Goal: Task Accomplishment & Management: Use online tool/utility

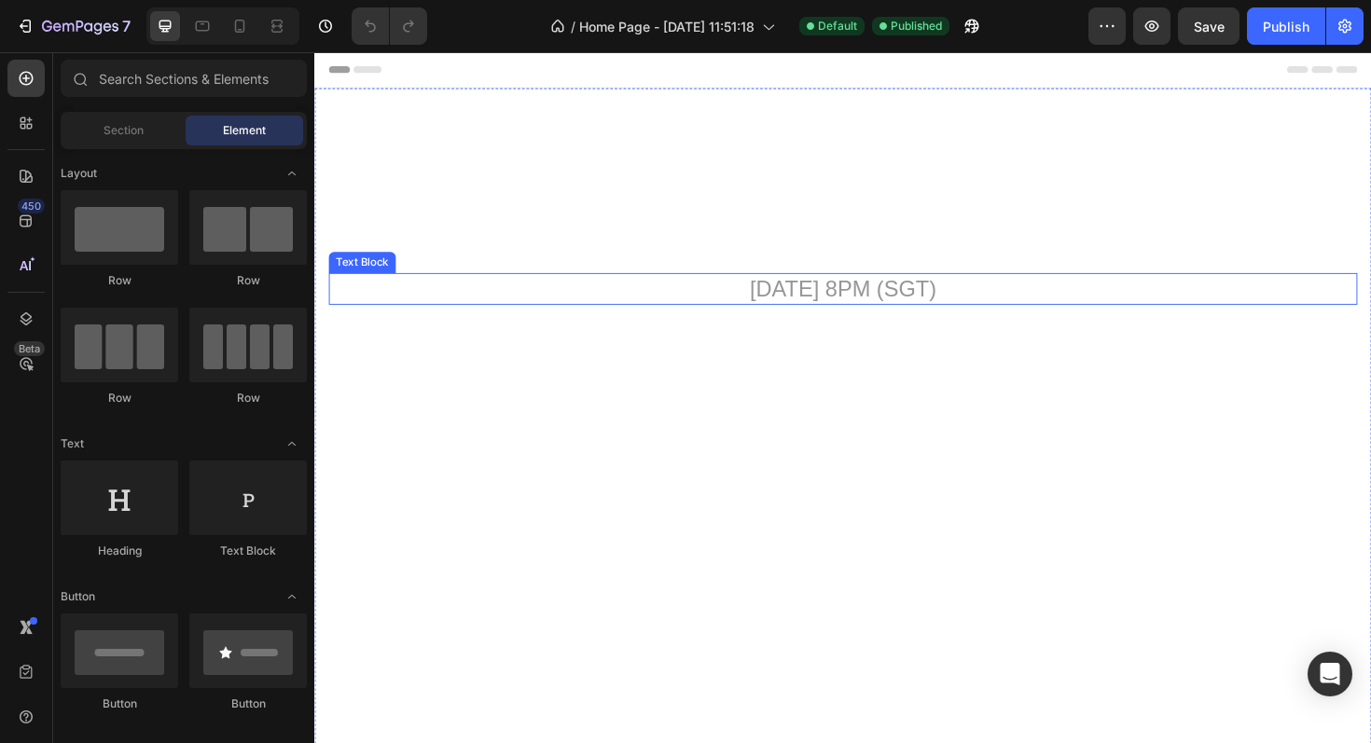
click at [762, 298] on p "[DATE] 8PM (SGT)" at bounding box center [874, 303] width 1086 height 31
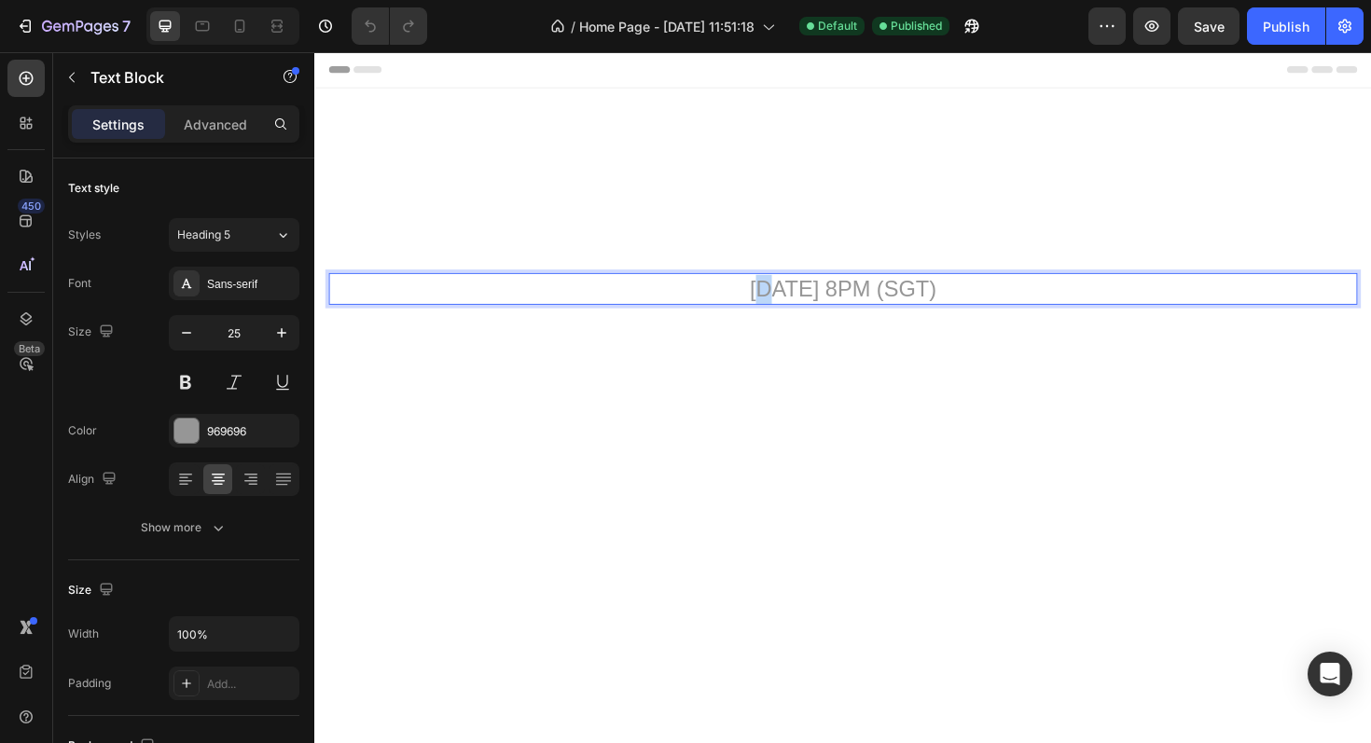
click at [761, 309] on p "[DATE] 8PM (SGT)" at bounding box center [874, 303] width 1086 height 31
click at [1016, 305] on p "[DATE] 8PM (SGT)" at bounding box center [874, 303] width 1086 height 31
click at [196, 24] on icon at bounding box center [203, 26] width 14 height 10
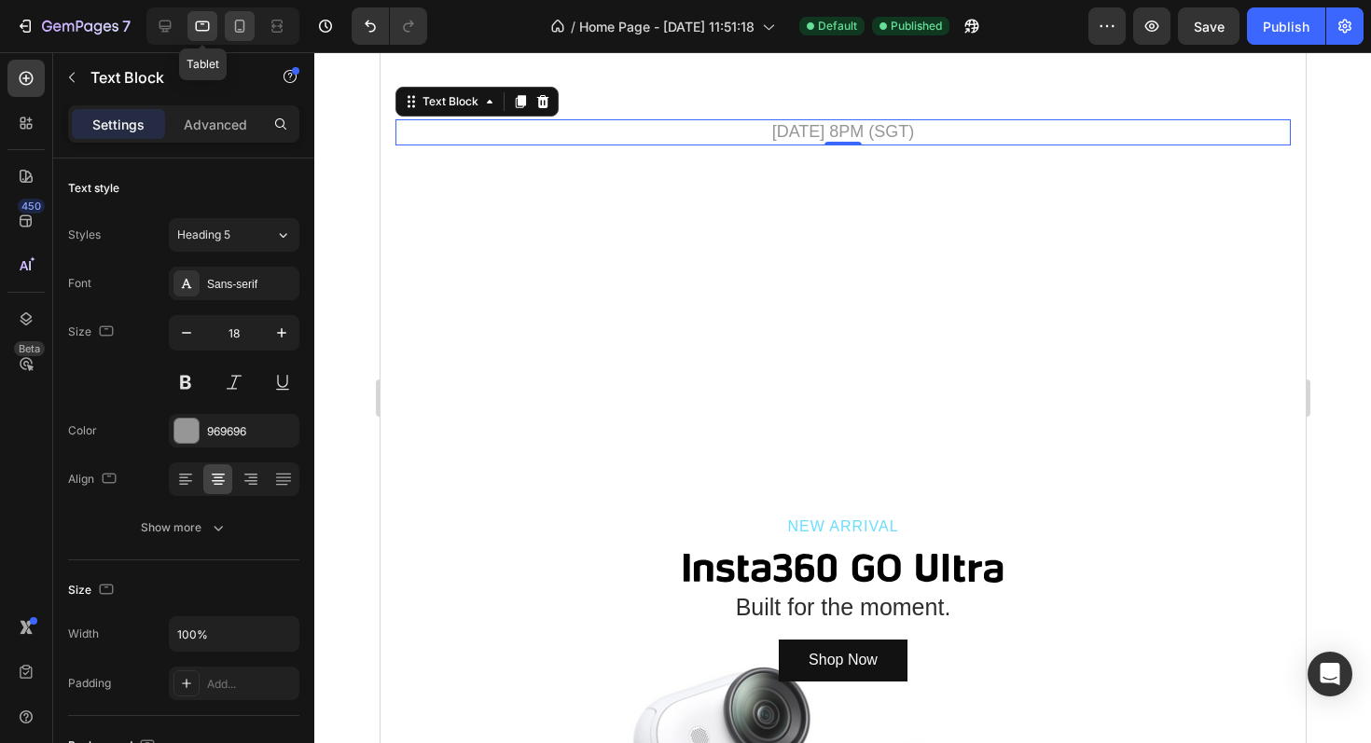
scroll to position [145, 0]
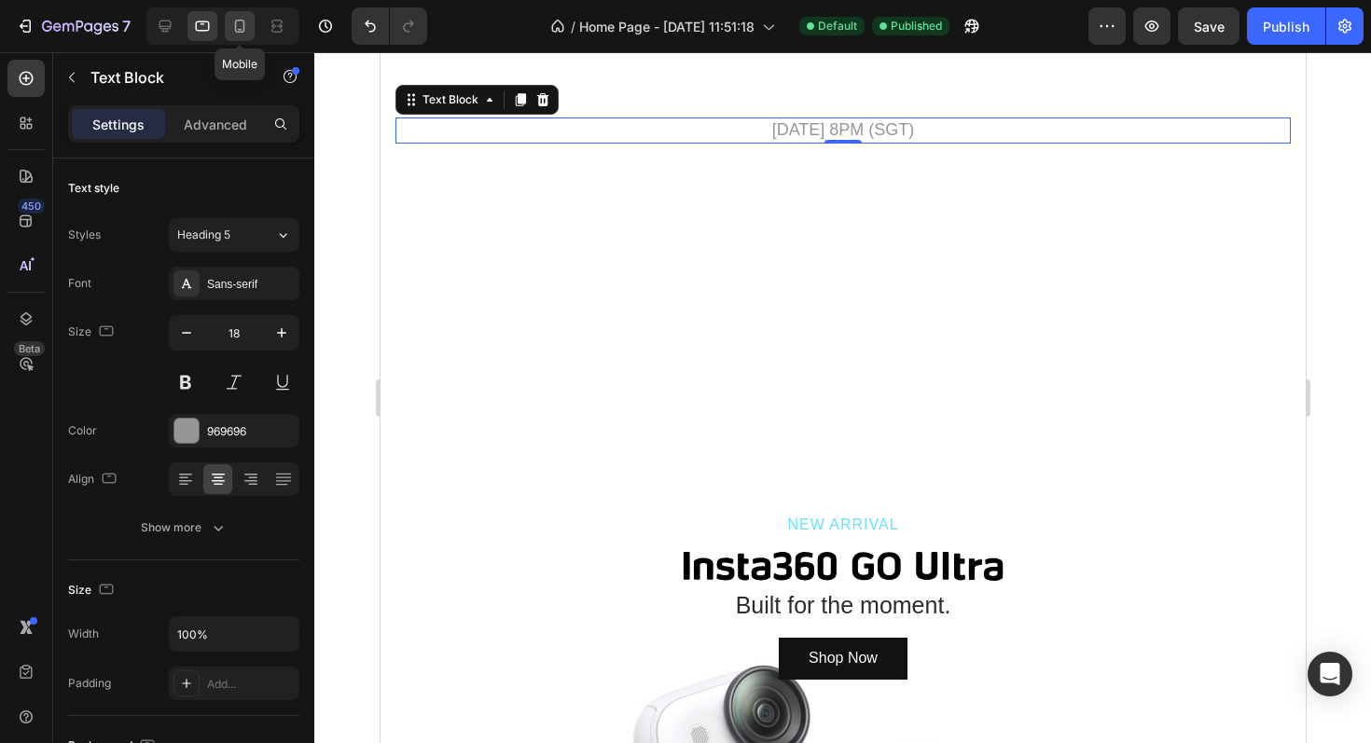
click at [234, 27] on icon at bounding box center [239, 26] width 19 height 19
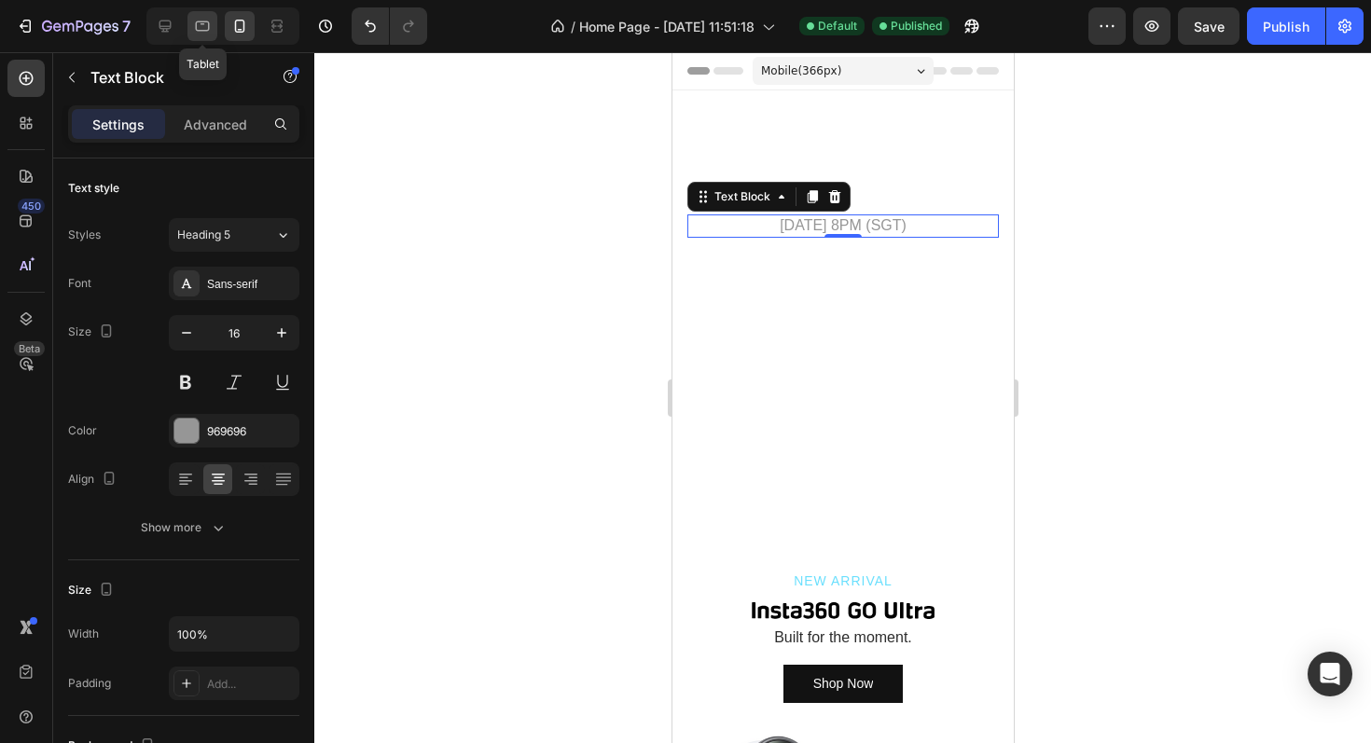
click at [203, 31] on icon at bounding box center [202, 26] width 19 height 19
type input "18"
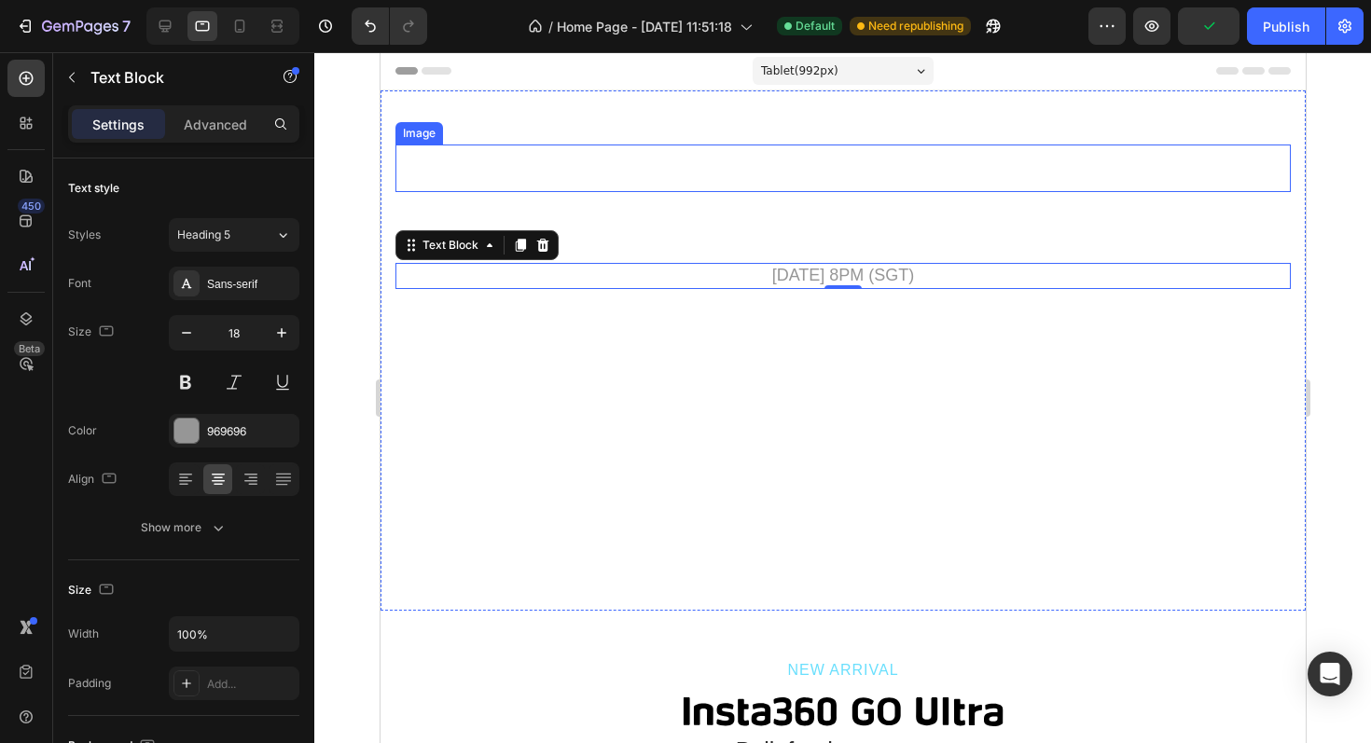
click at [720, 157] on div at bounding box center [842, 169] width 895 height 48
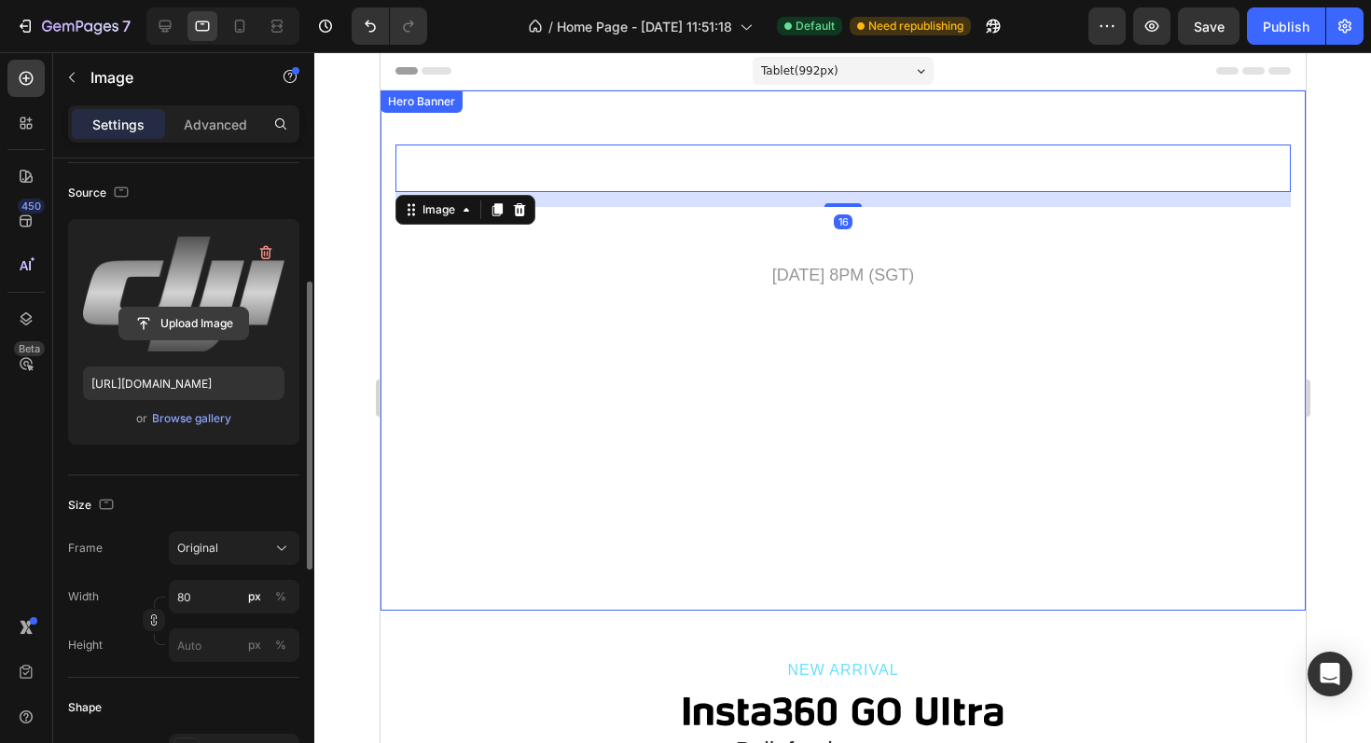
scroll to position [173, 0]
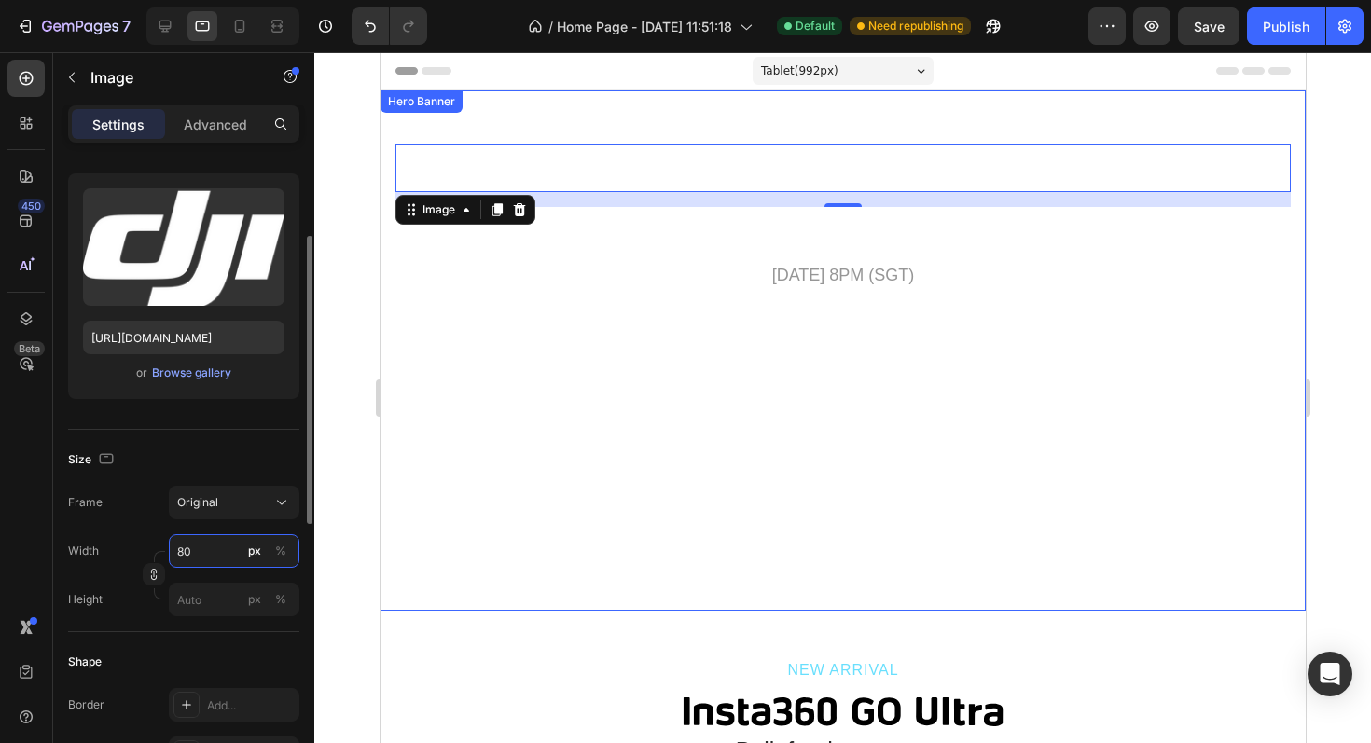
click at [210, 557] on input "80" at bounding box center [234, 551] width 131 height 34
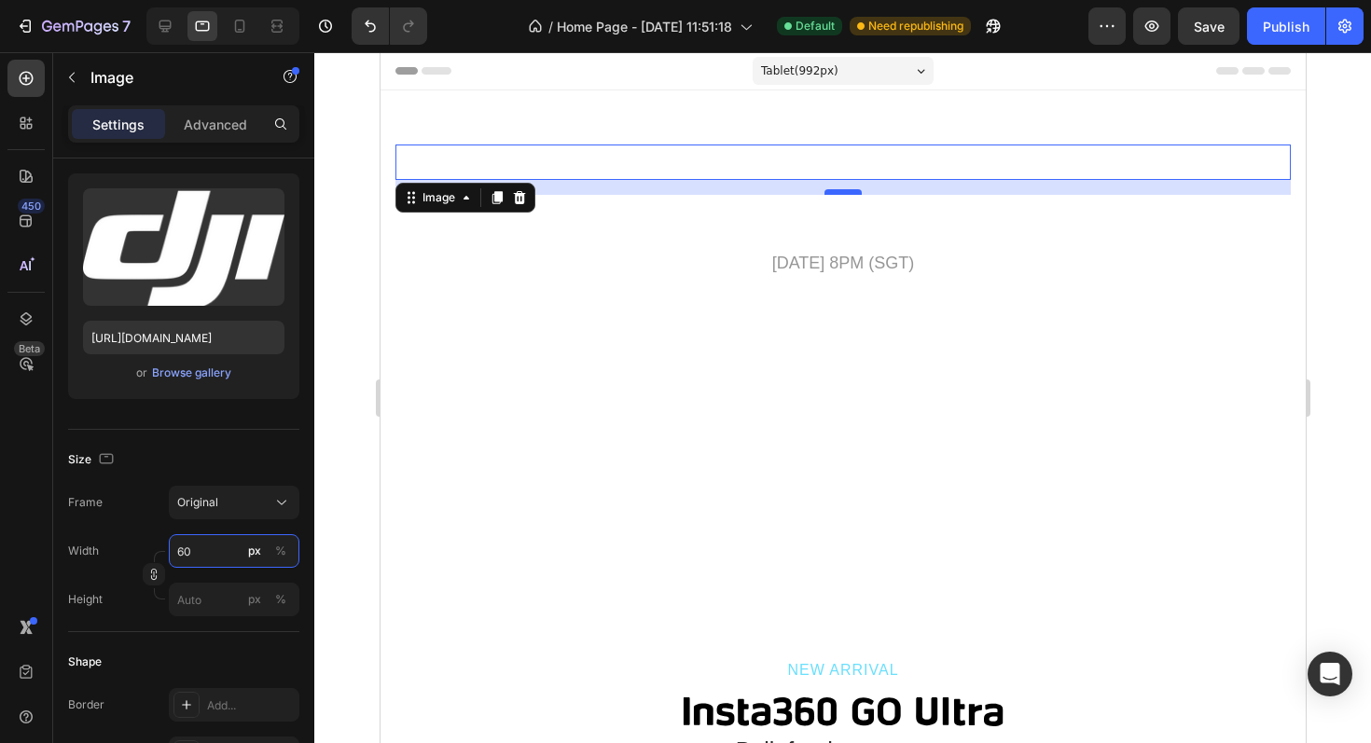
type input "60"
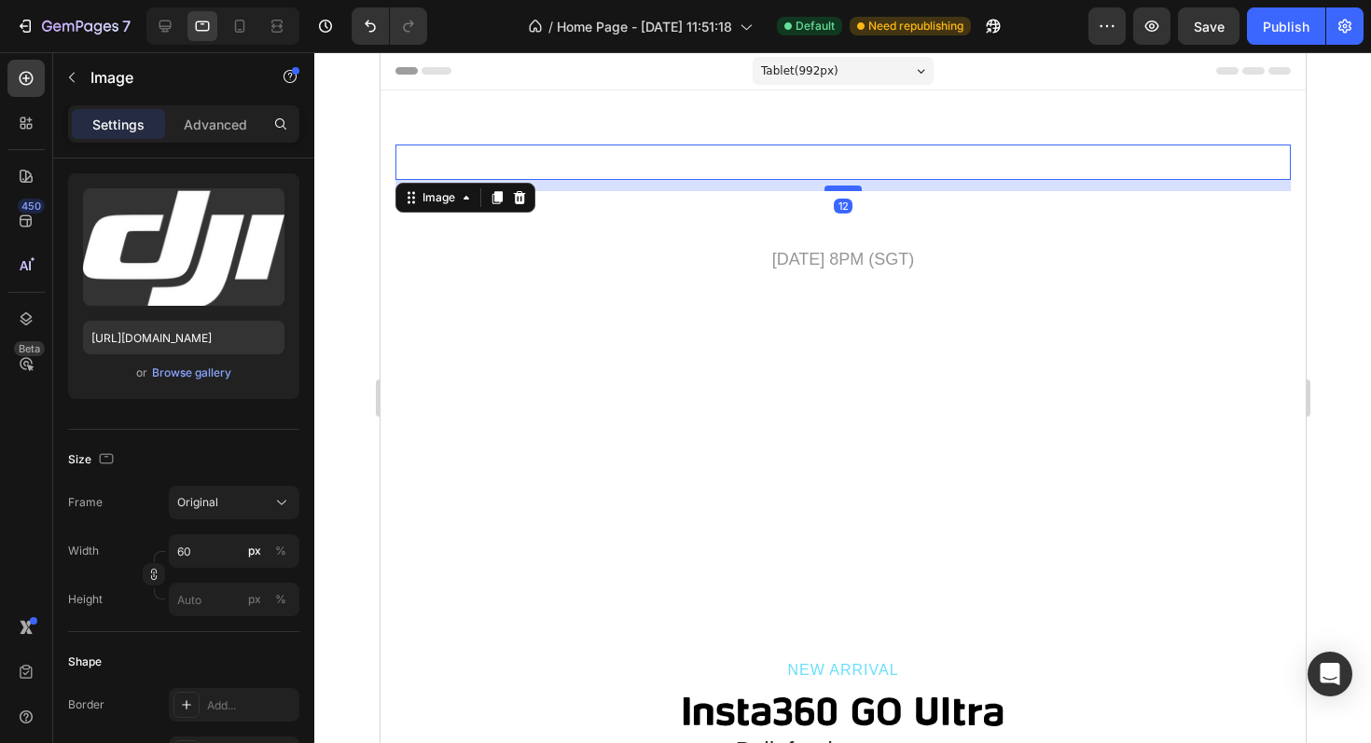
click at [848, 187] on div at bounding box center [842, 189] width 37 height 6
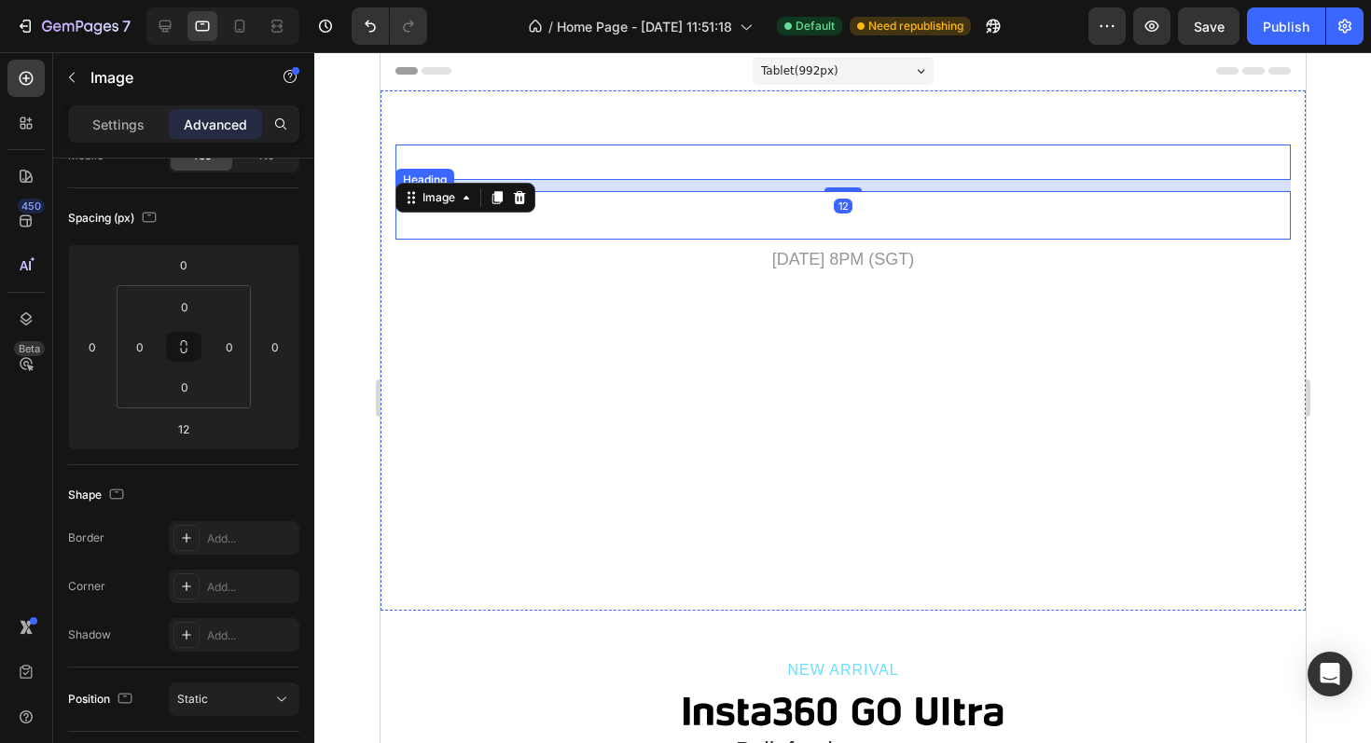
click at [903, 213] on h2 "Performance That Speaks" at bounding box center [842, 215] width 895 height 48
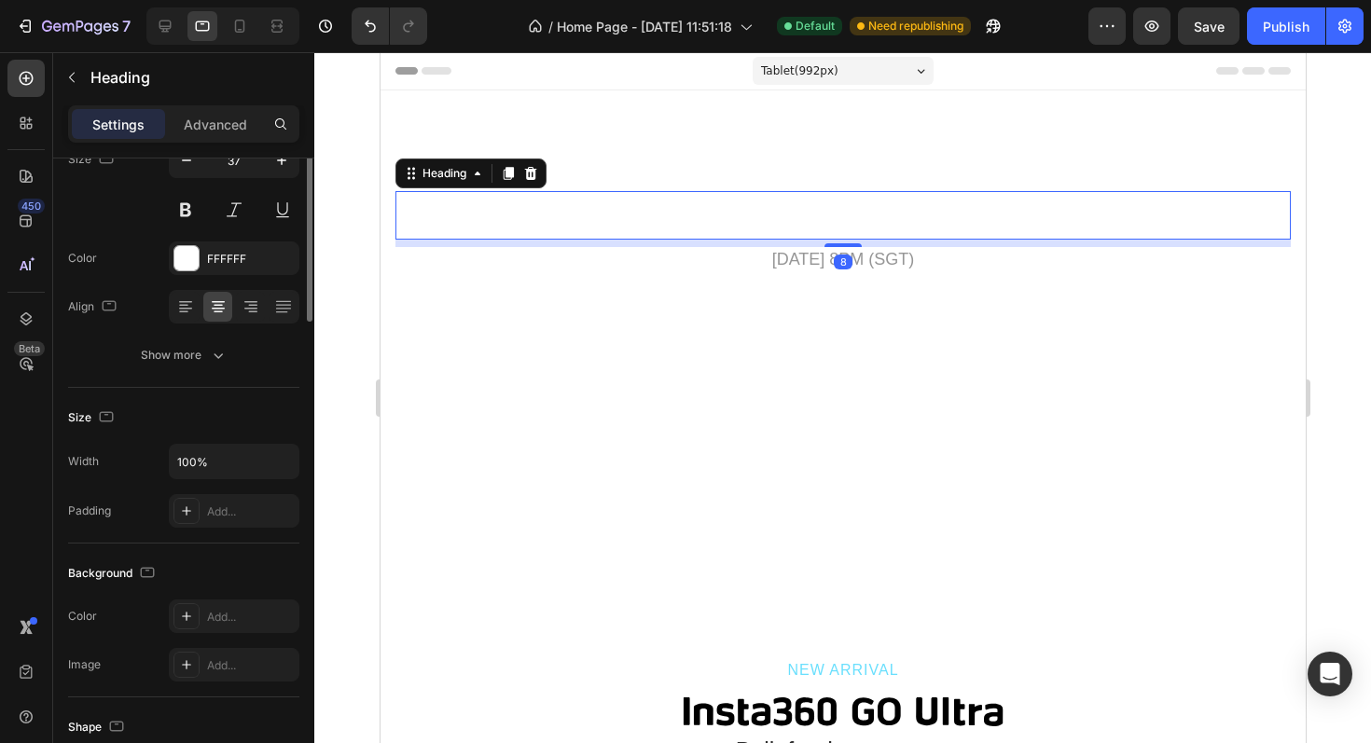
scroll to position [0, 0]
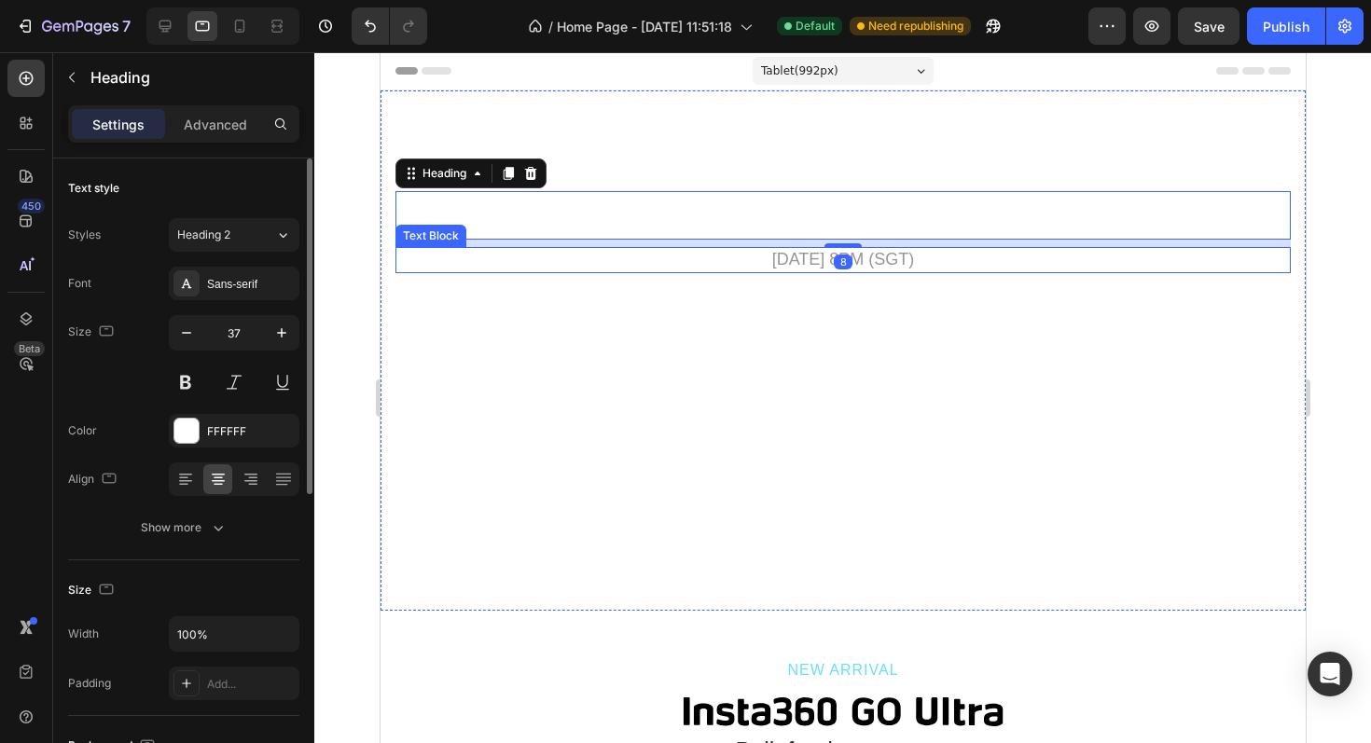
click at [882, 263] on p "[DATE] 8PM (SGT)" at bounding box center [842, 259] width 892 height 21
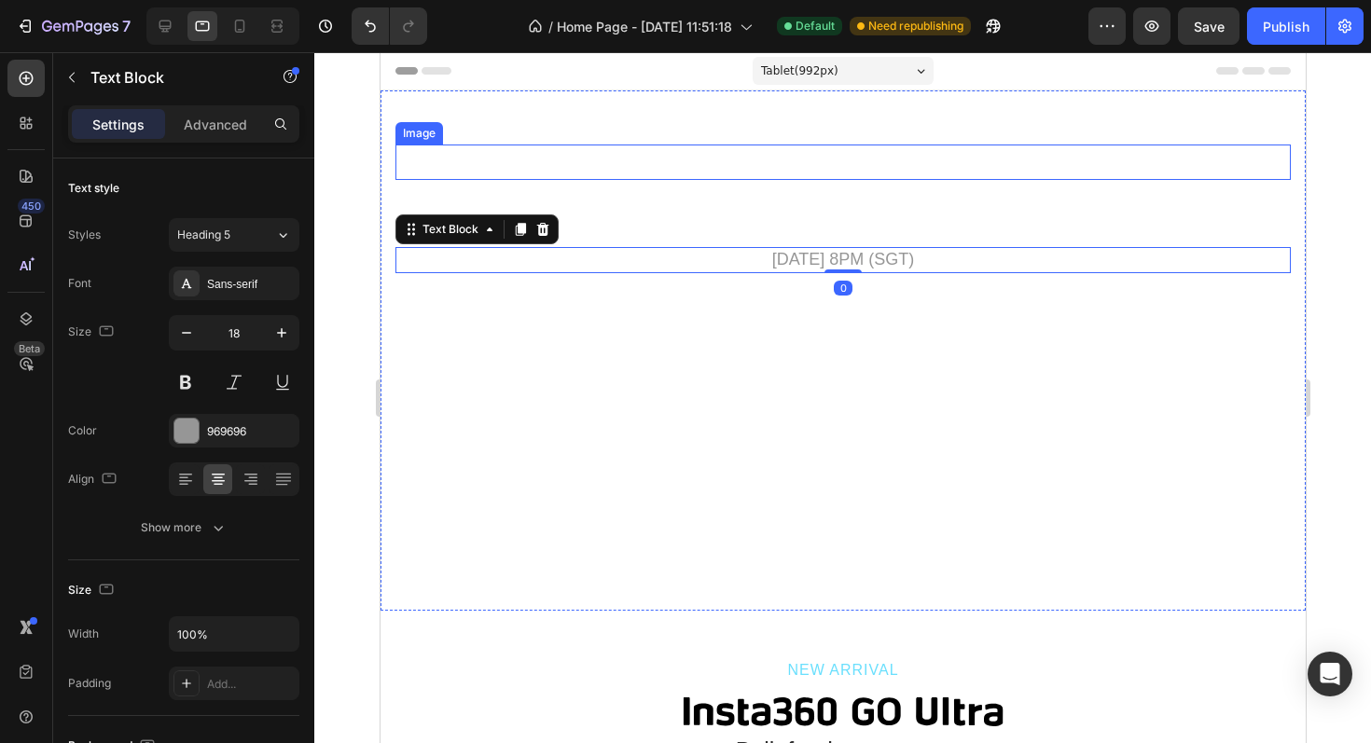
click at [1002, 145] on div at bounding box center [842, 162] width 895 height 35
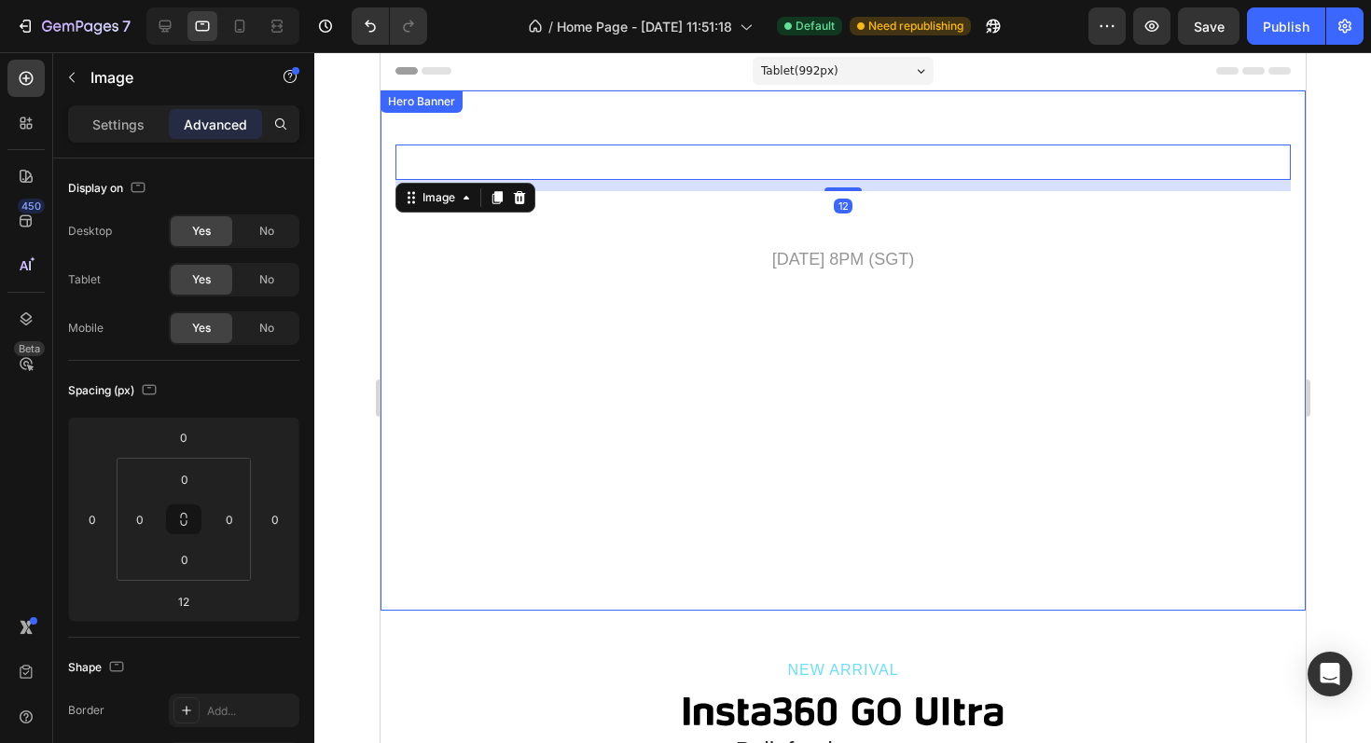
click at [1007, 123] on div "Image 12 Performance That Speaks Heading [DATE] 8PM (SGT) Text Block" at bounding box center [842, 183] width 925 height 187
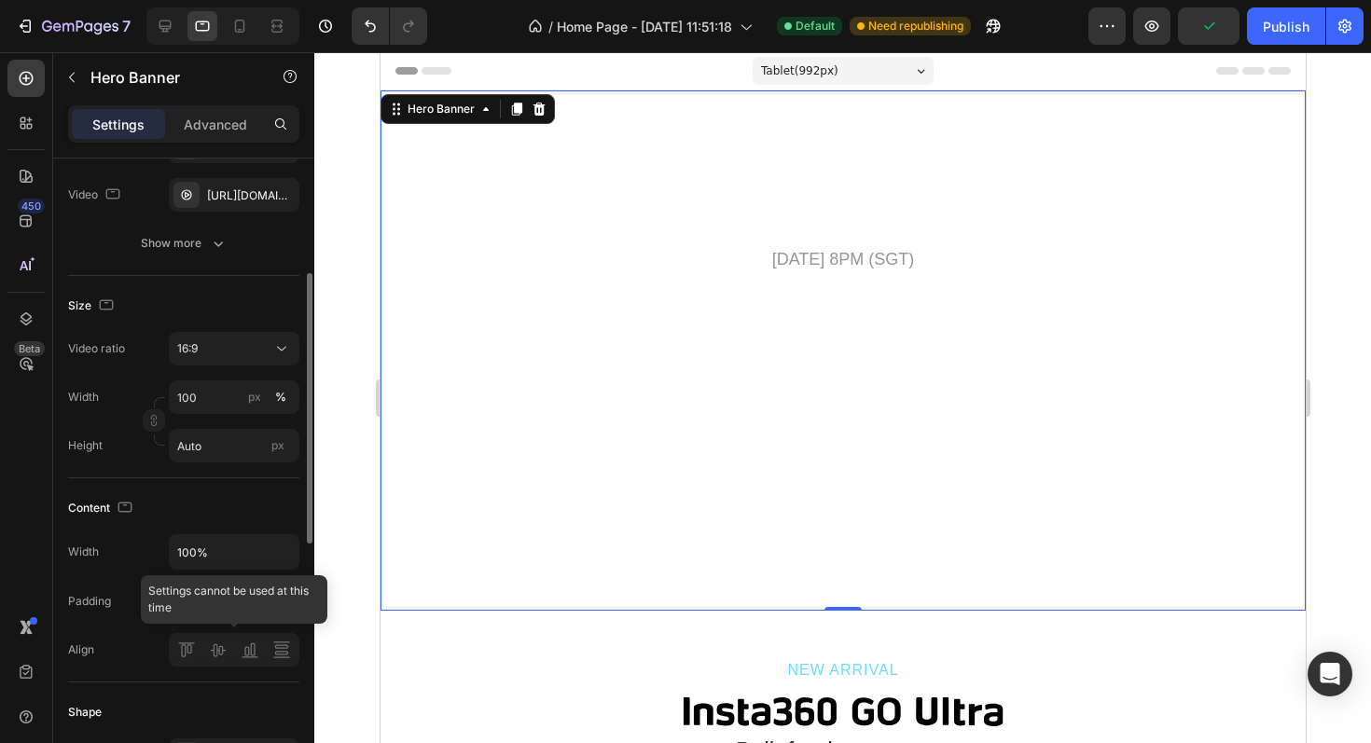
scroll to position [267, 0]
click at [237, 596] on div "58, 16, 4, 16" at bounding box center [234, 600] width 54 height 17
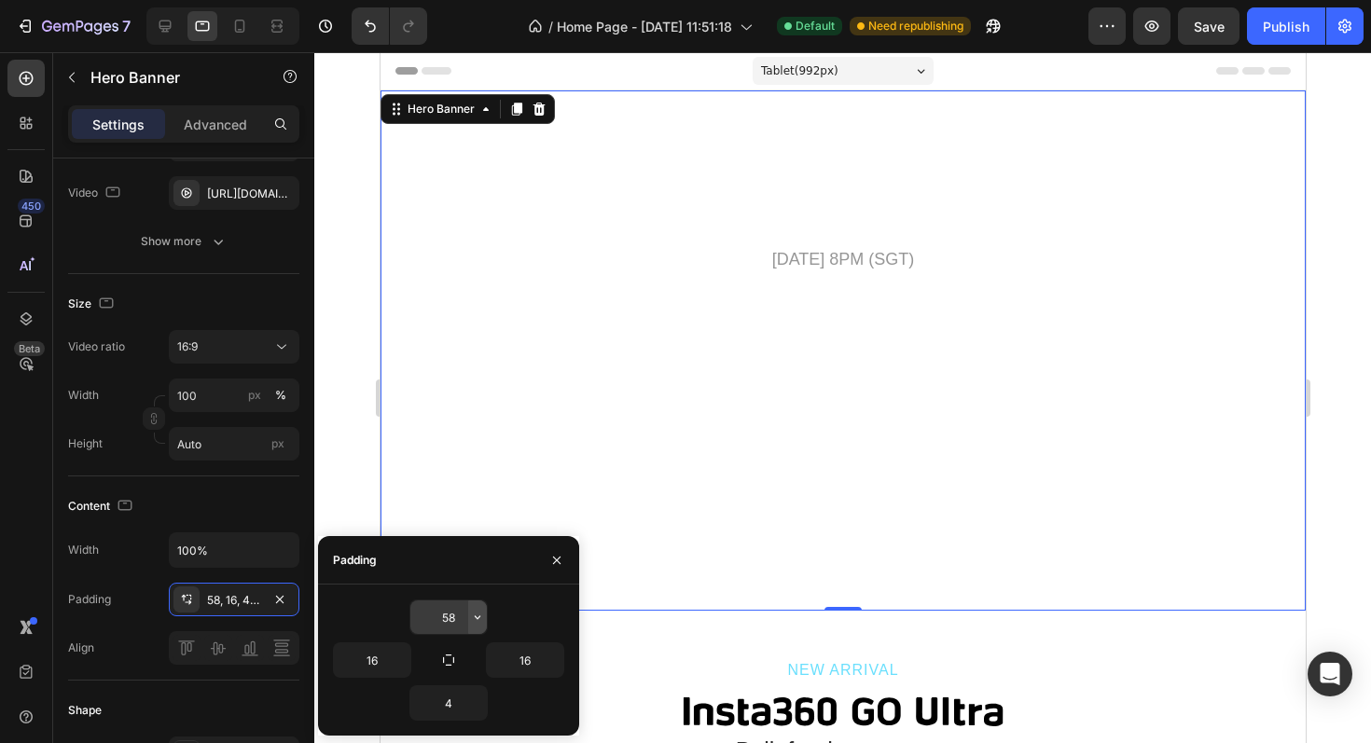
click at [482, 613] on icon "button" at bounding box center [477, 617] width 15 height 15
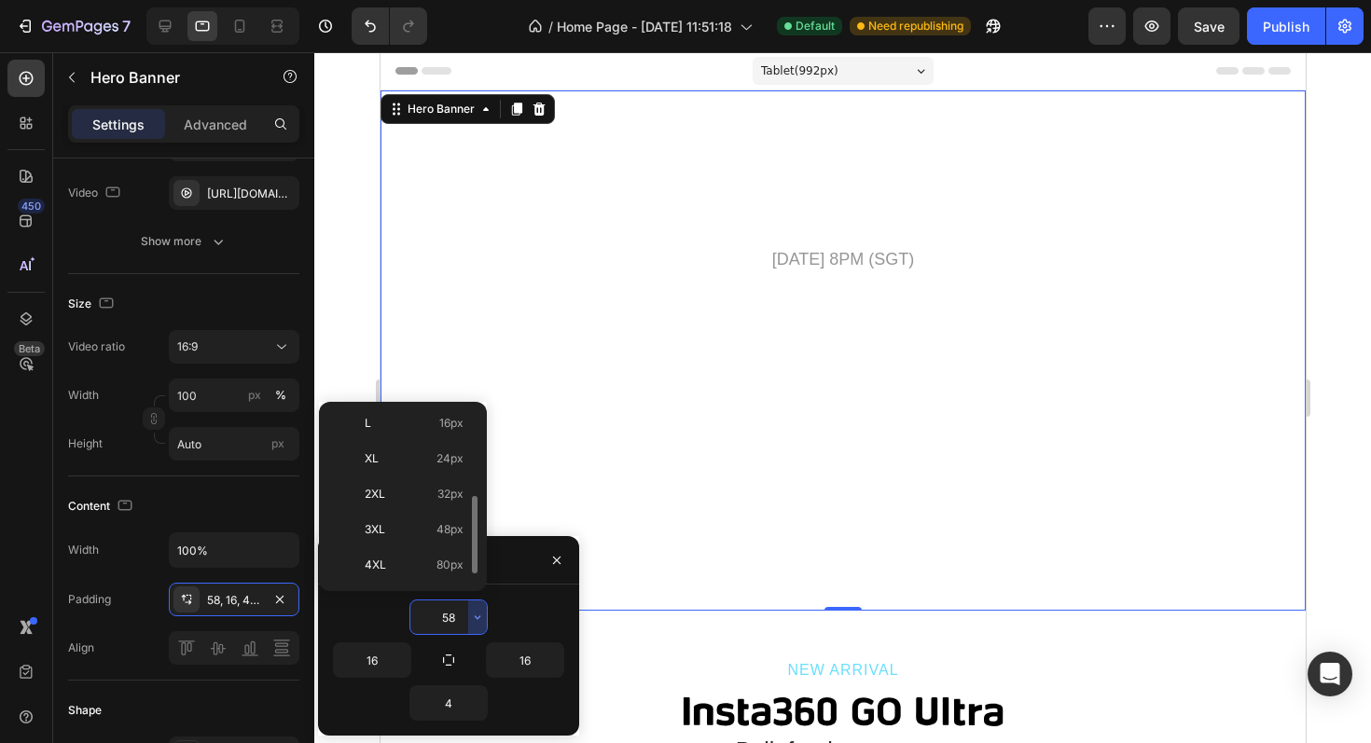
scroll to position [184, 0]
click at [395, 519] on p "3XL 48px" at bounding box center [414, 527] width 99 height 17
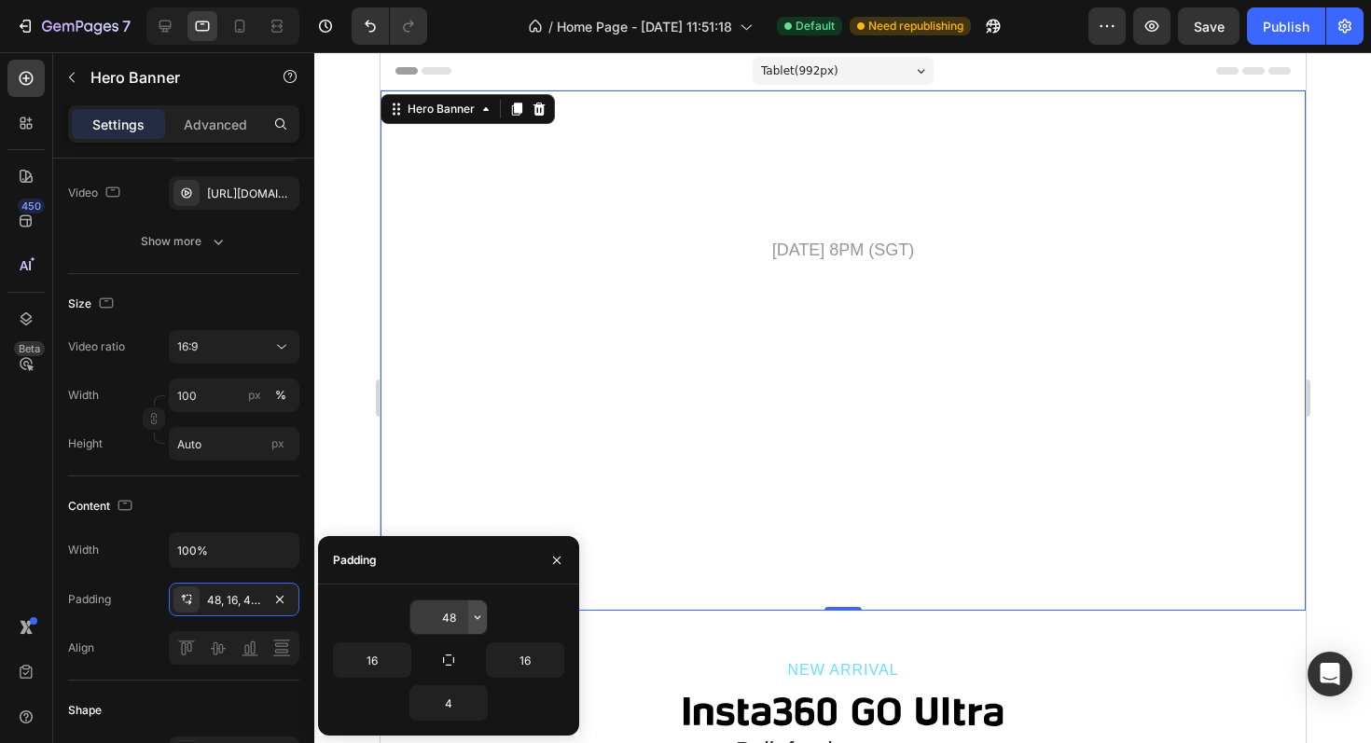
click at [474, 617] on icon "button" at bounding box center [477, 617] width 15 height 15
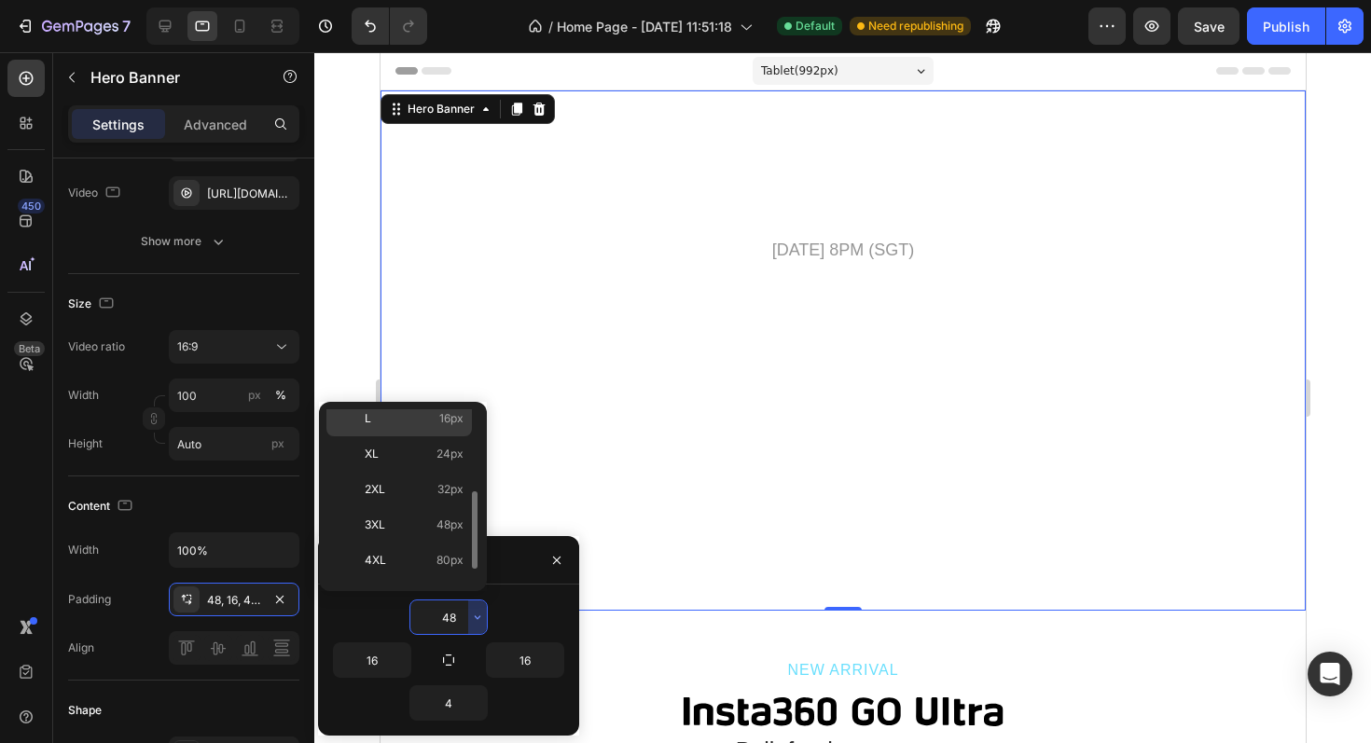
scroll to position [185, 0]
click at [422, 497] on p "2XL 32px" at bounding box center [414, 490] width 99 height 17
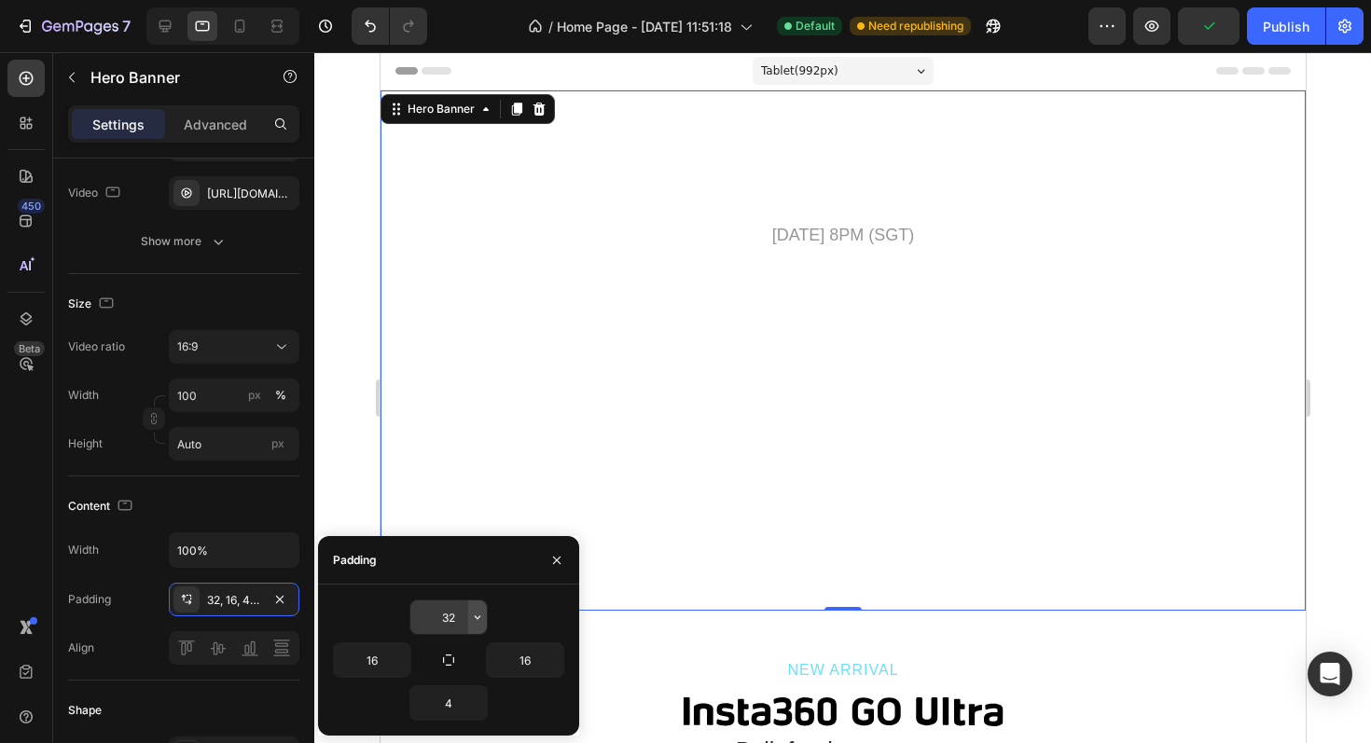
click at [476, 617] on icon "button" at bounding box center [478, 618] width 6 height 4
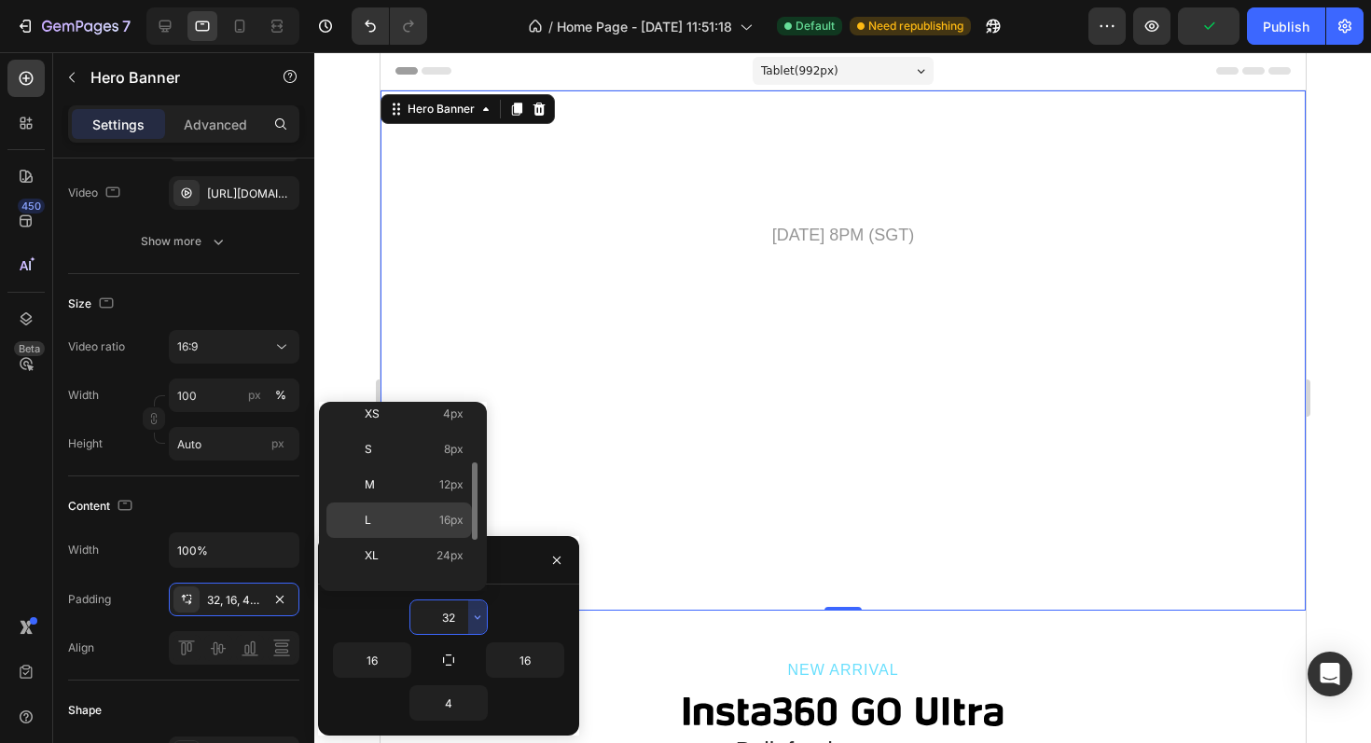
scroll to position [168, 0]
click at [429, 561] on div "3XL 48px" at bounding box center [398, 578] width 145 height 35
type input "48"
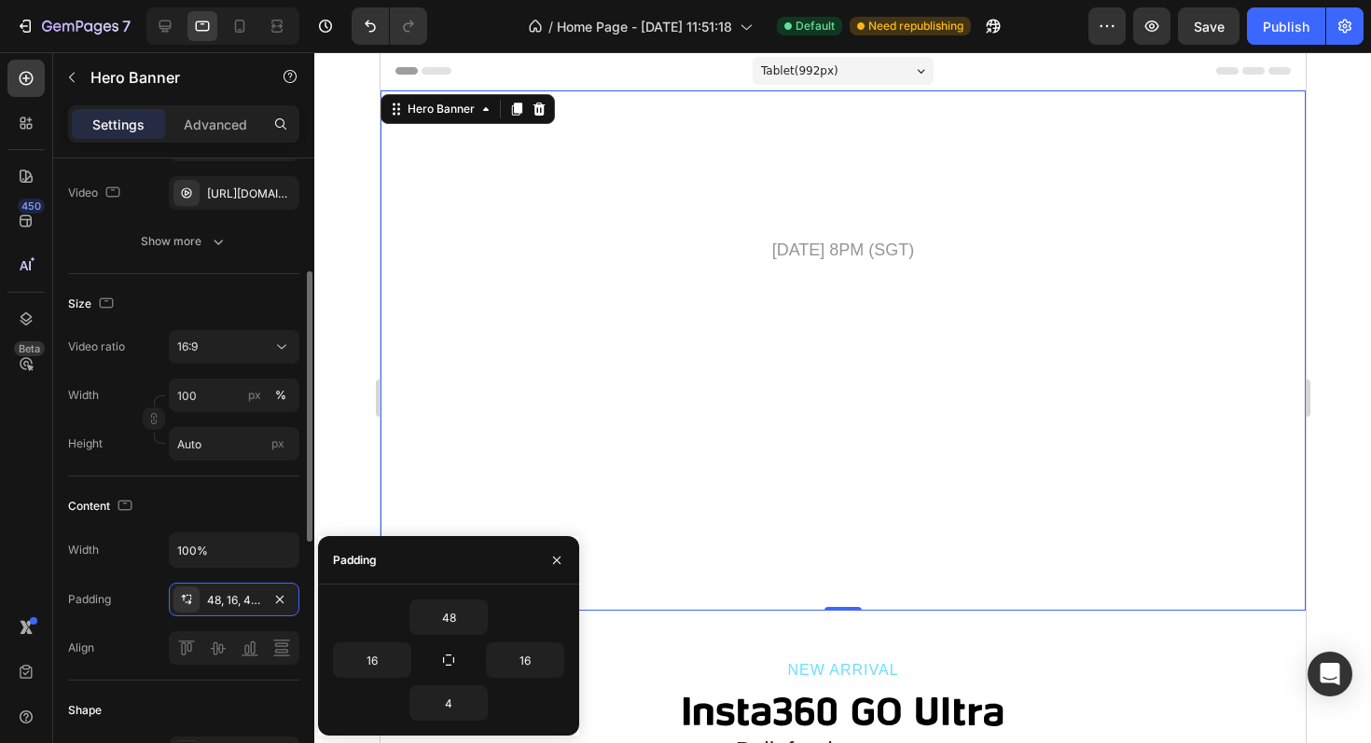
click at [265, 501] on div "Content" at bounding box center [183, 507] width 231 height 30
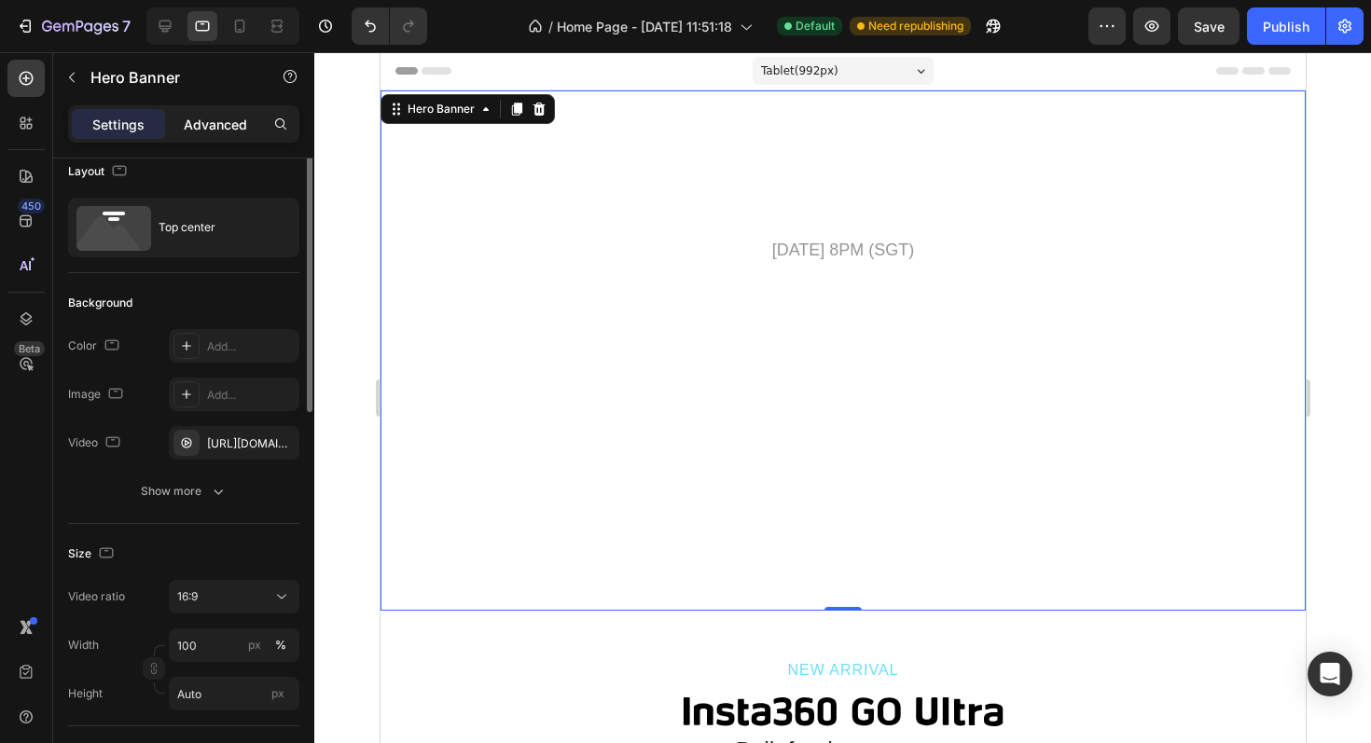
scroll to position [0, 0]
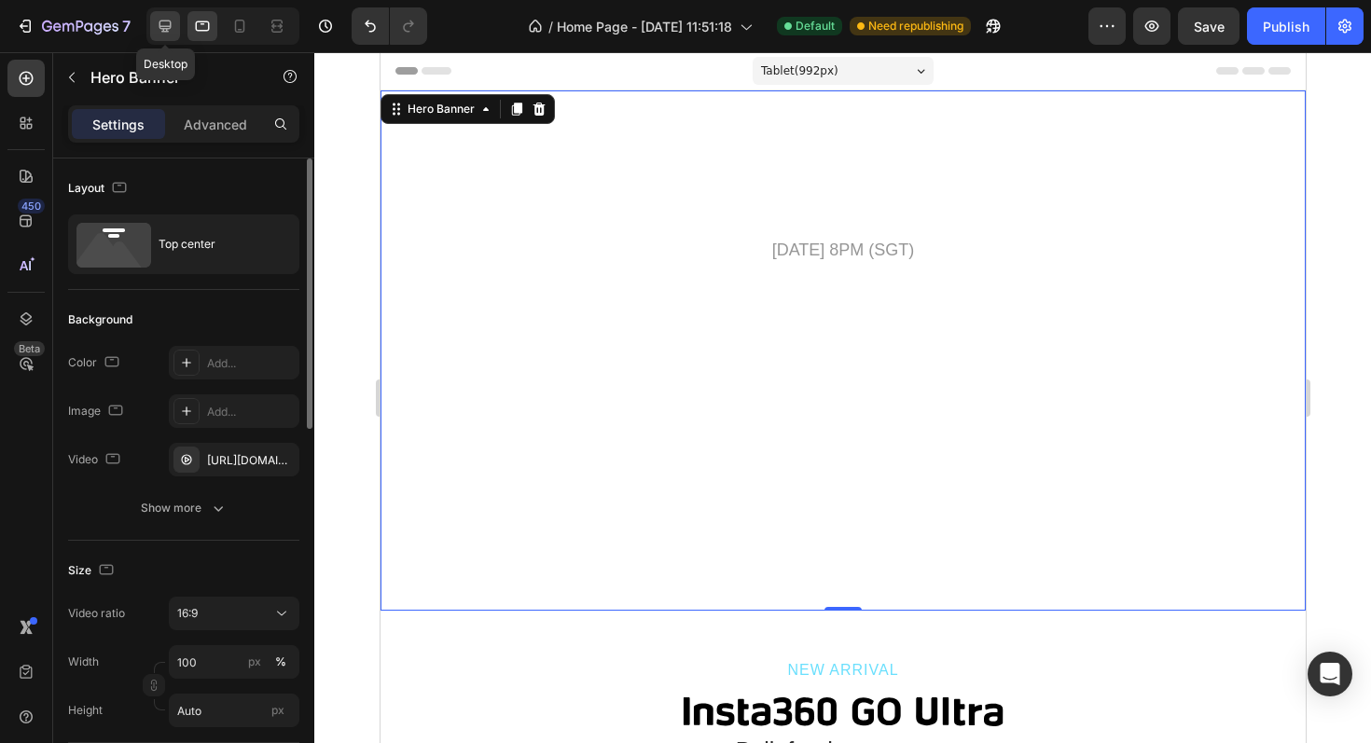
click at [161, 23] on icon at bounding box center [165, 26] width 19 height 19
type input "100 vh"
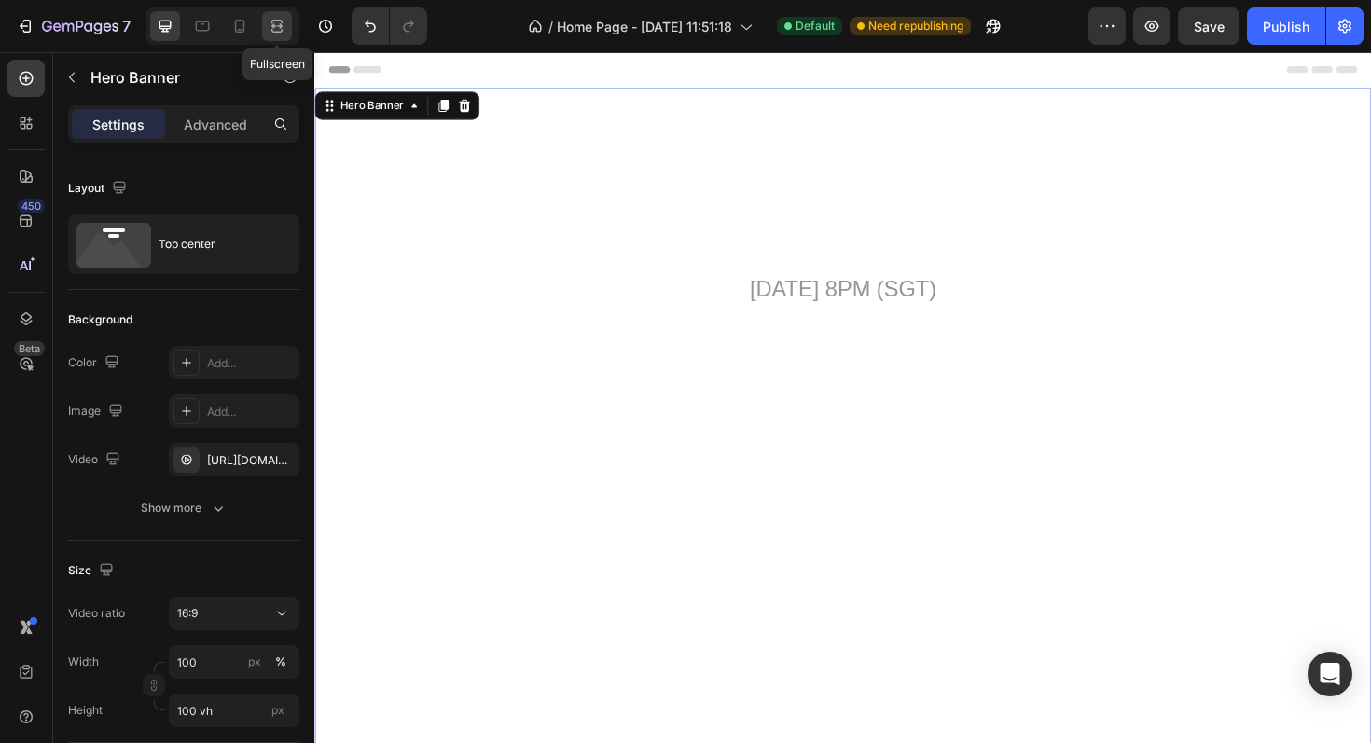
click at [276, 19] on icon at bounding box center [277, 26] width 19 height 19
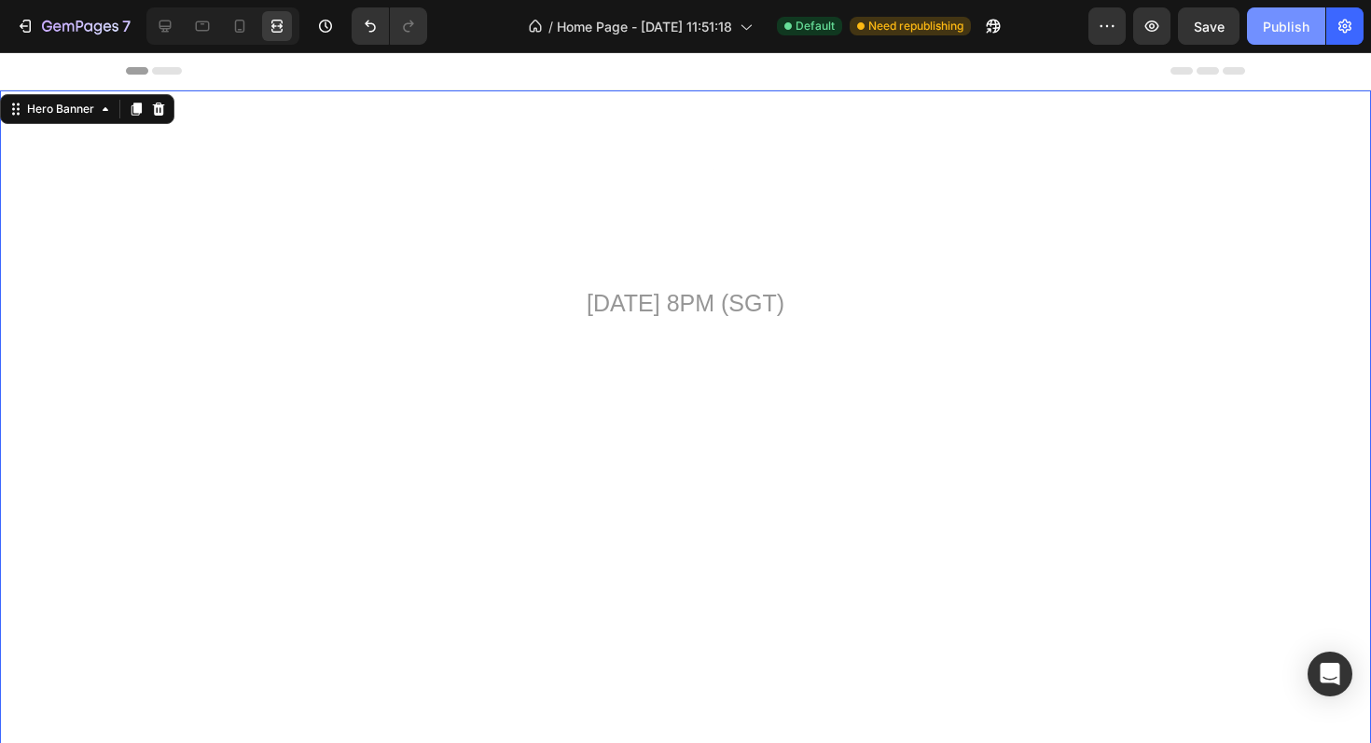
click at [1281, 20] on div "Publish" at bounding box center [1286, 27] width 47 height 20
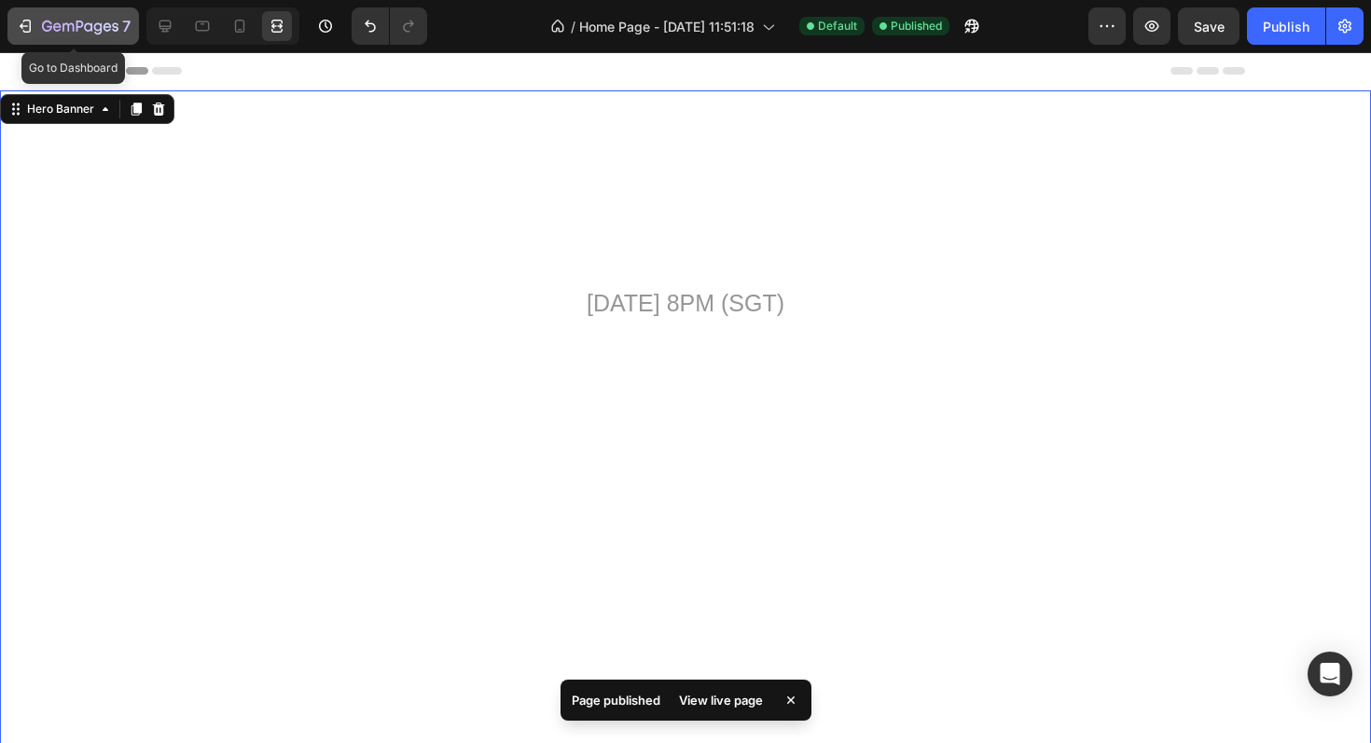
click at [23, 23] on icon "button" at bounding box center [25, 26] width 19 height 19
